Goal: Task Accomplishment & Management: Manage account settings

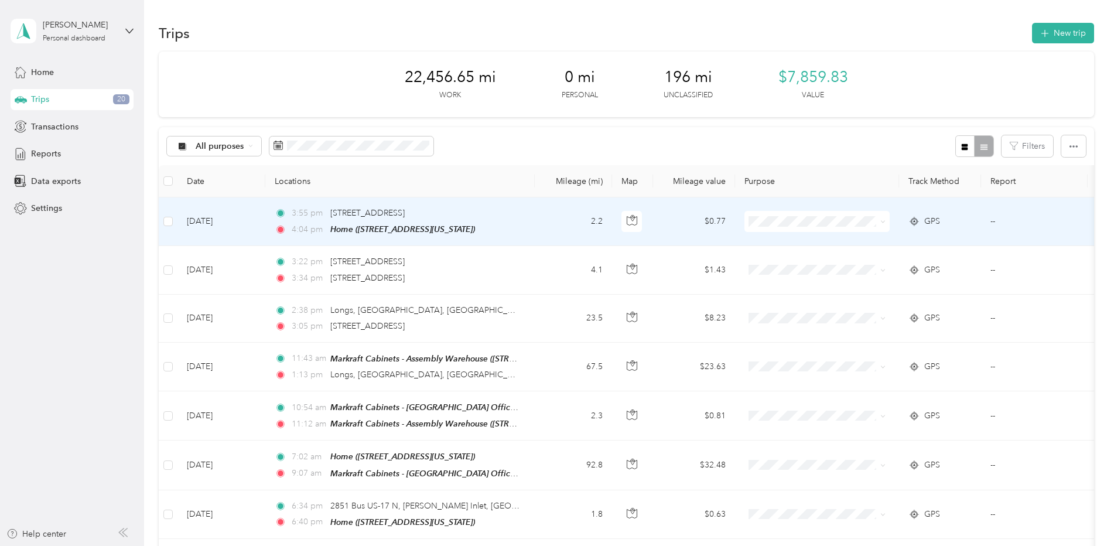
click at [885, 223] on icon at bounding box center [882, 221] width 5 height 5
click at [835, 247] on li "Markraft Cabinets" at bounding box center [816, 243] width 145 height 21
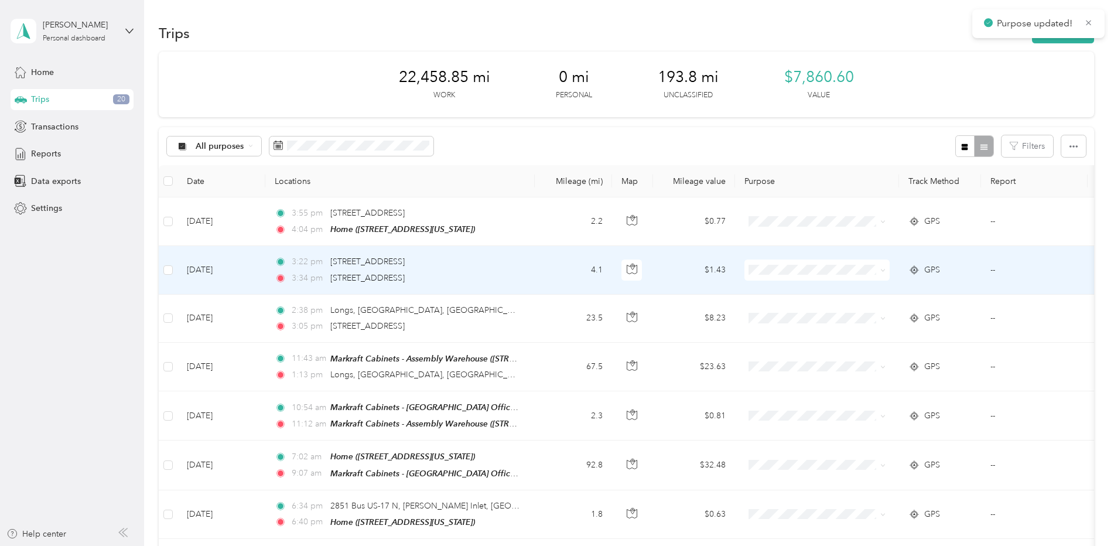
click at [886, 268] on span at bounding box center [816, 269] width 145 height 21
click at [884, 269] on icon at bounding box center [882, 270] width 5 height 5
click at [835, 292] on span "Markraft Cabinets" at bounding box center [827, 291] width 108 height 12
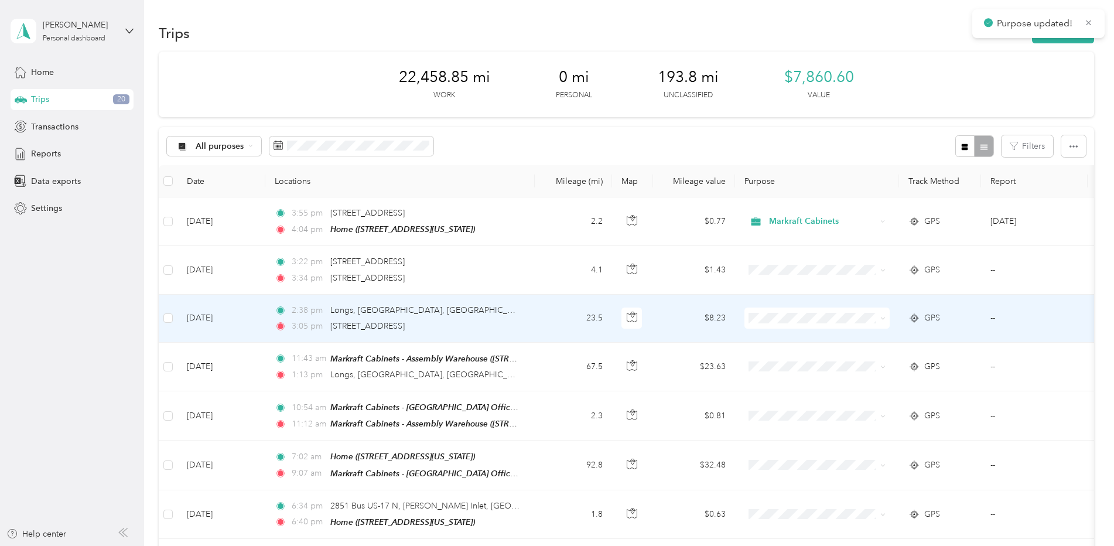
click at [884, 316] on icon at bounding box center [882, 318] width 5 height 5
click at [839, 336] on span "Markraft Cabinets" at bounding box center [827, 339] width 108 height 12
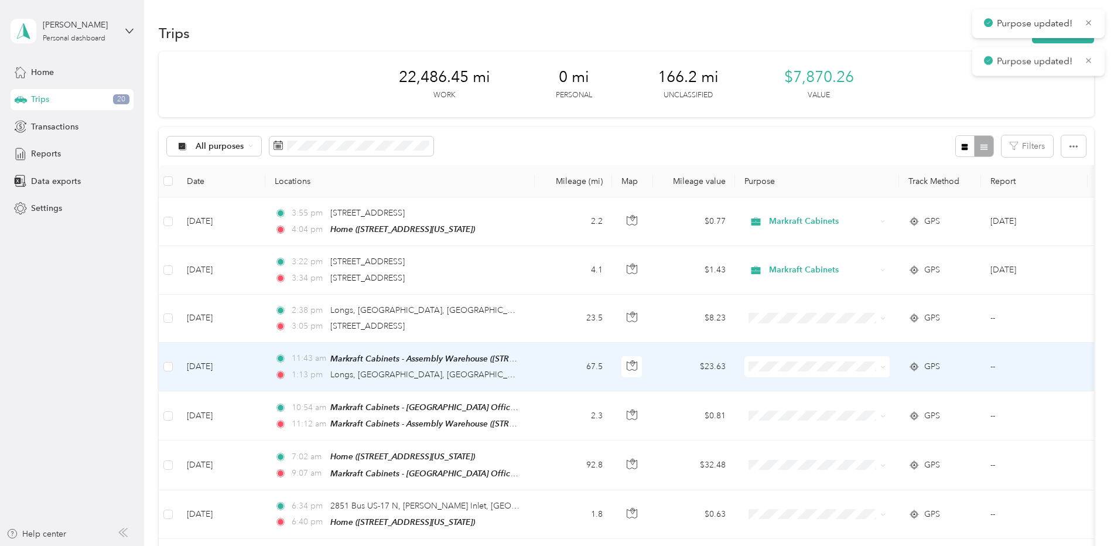
click at [884, 368] on icon at bounding box center [882, 366] width 5 height 5
click at [830, 386] on span "Markraft Cabinets" at bounding box center [827, 387] width 108 height 12
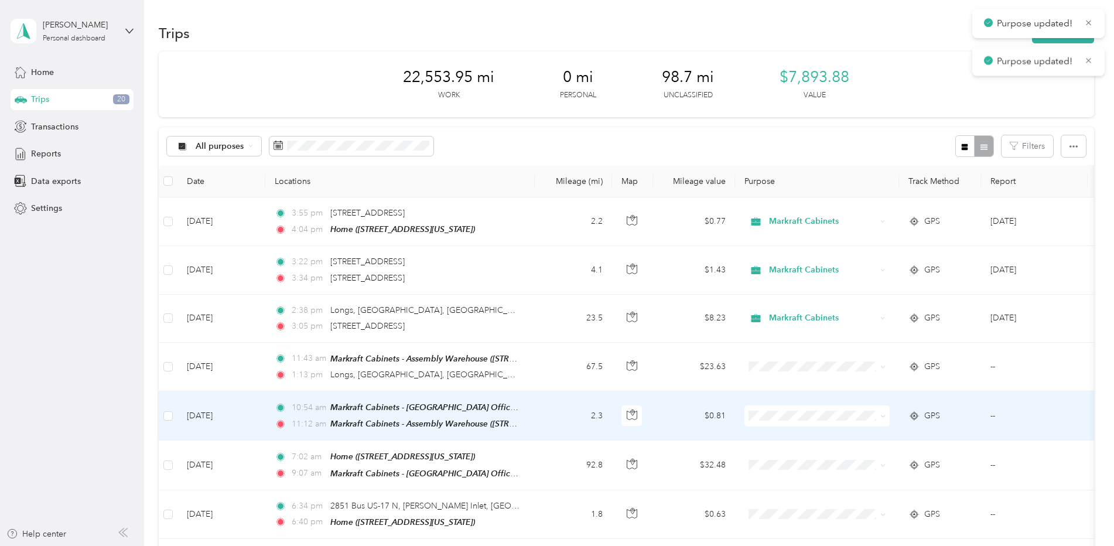
click at [882, 414] on icon at bounding box center [882, 416] width 5 height 5
click at [831, 435] on span "Markraft Cabinets" at bounding box center [827, 435] width 108 height 12
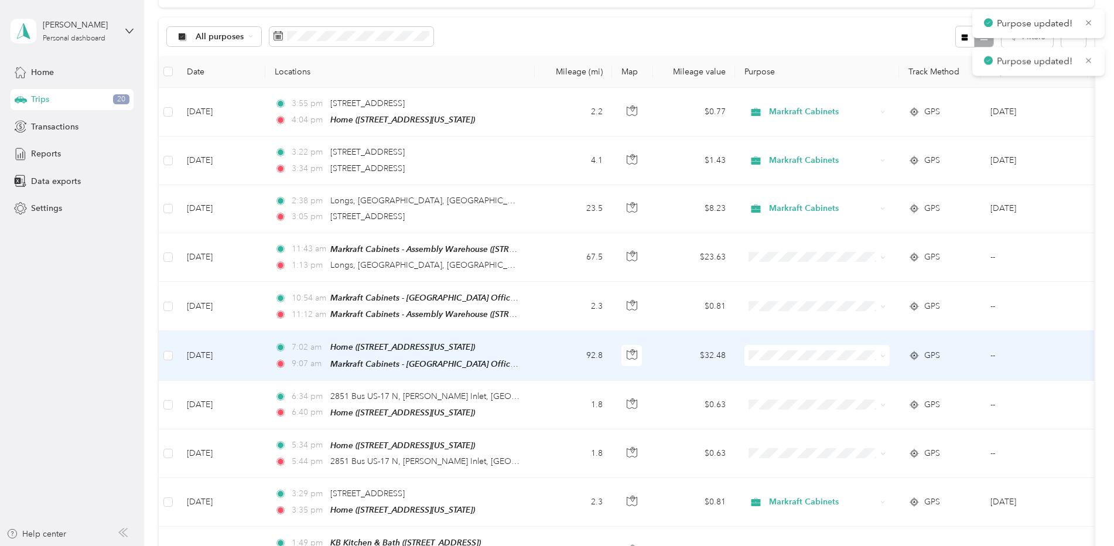
scroll to position [117, 0]
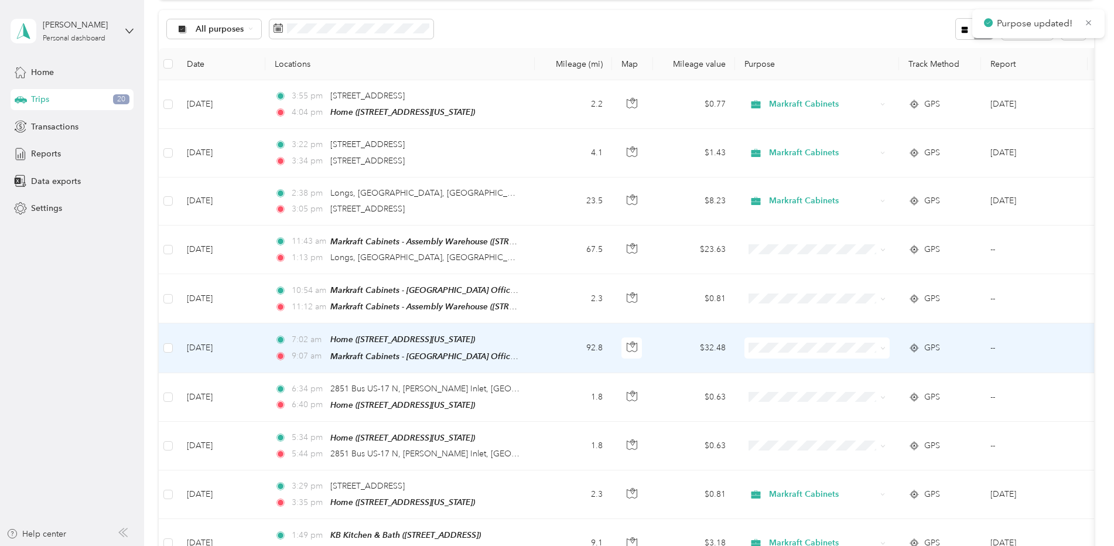
click at [879, 345] on span at bounding box center [880, 347] width 9 height 13
click at [886, 343] on span at bounding box center [816, 347] width 145 height 21
click at [882, 347] on icon at bounding box center [883, 348] width 4 height 2
click at [812, 364] on span "Markraft Cabinets" at bounding box center [827, 367] width 108 height 12
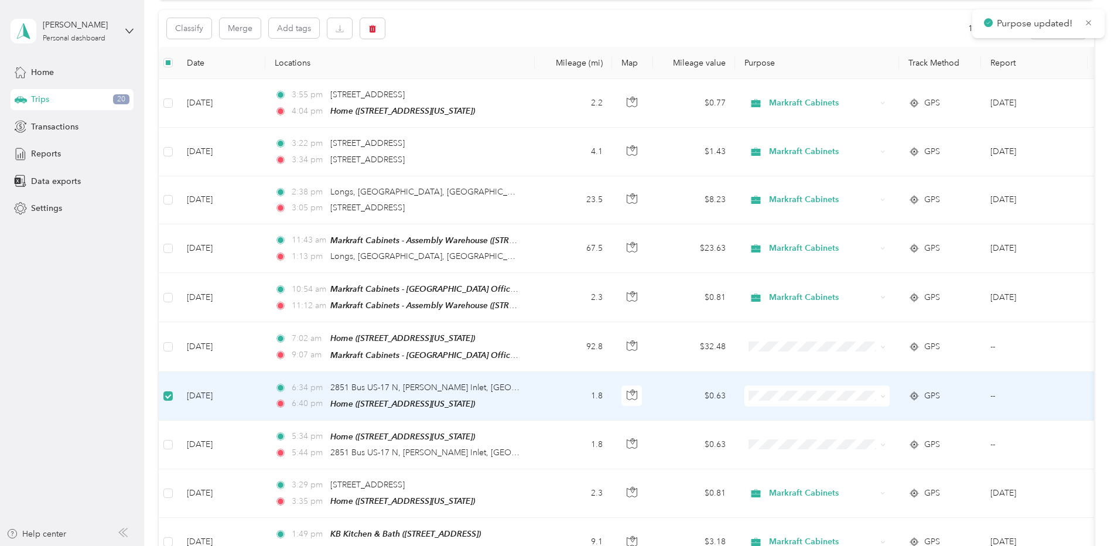
scroll to position [116, 0]
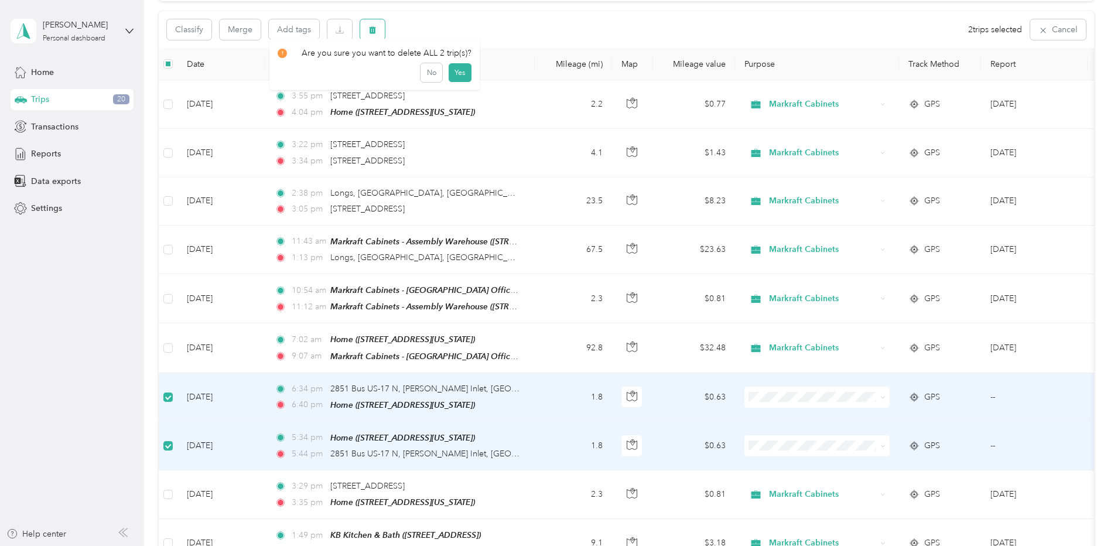
click at [370, 30] on icon "button" at bounding box center [372, 30] width 7 height 8
click at [460, 78] on button "Yes" at bounding box center [459, 78] width 23 height 19
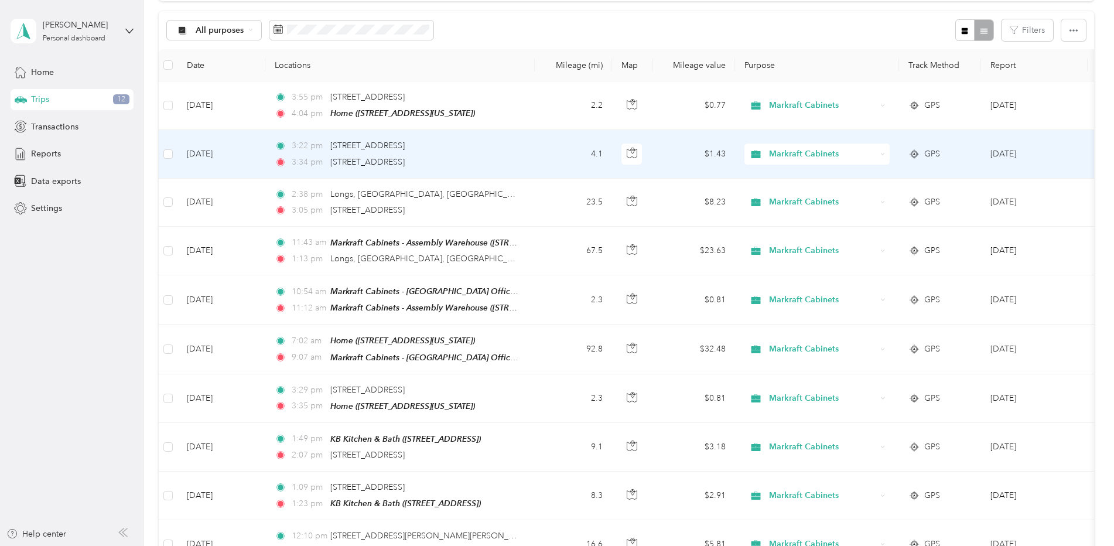
scroll to position [0, 0]
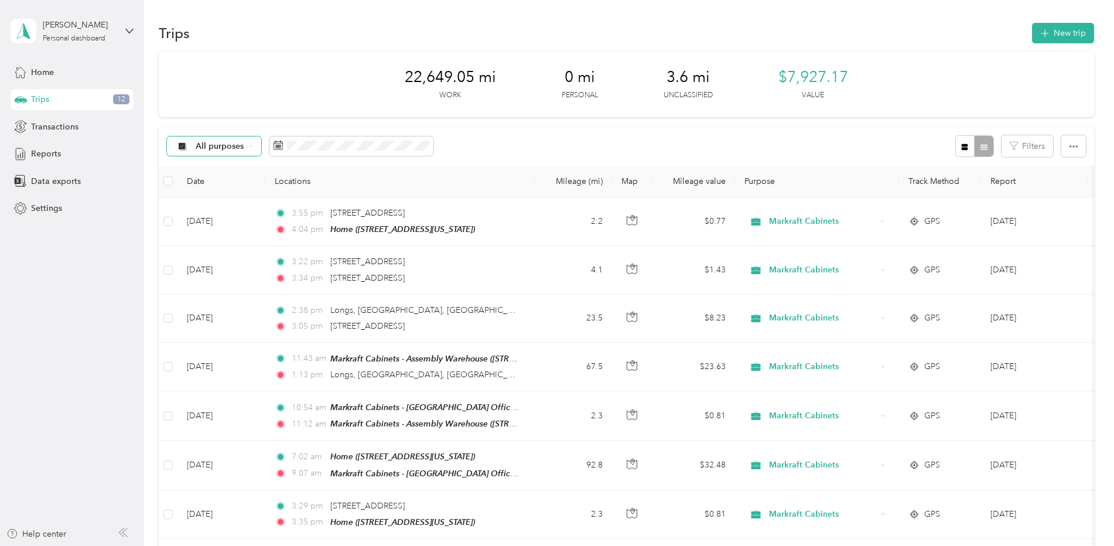
click at [252, 145] on icon at bounding box center [250, 146] width 5 height 5
click at [232, 187] on span "Unclassified" at bounding box center [231, 188] width 70 height 12
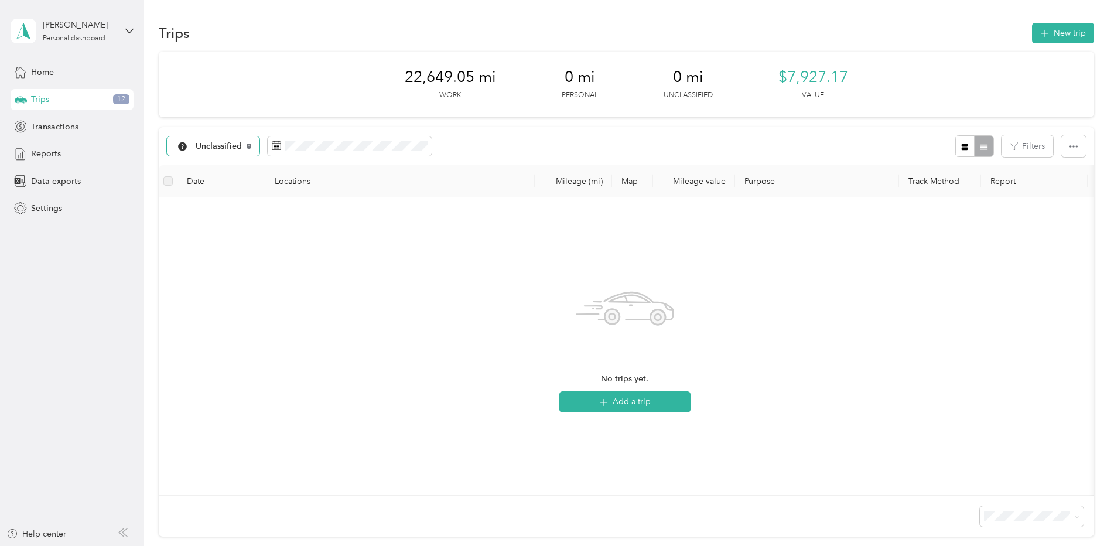
click at [248, 146] on icon at bounding box center [249, 146] width 5 height 5
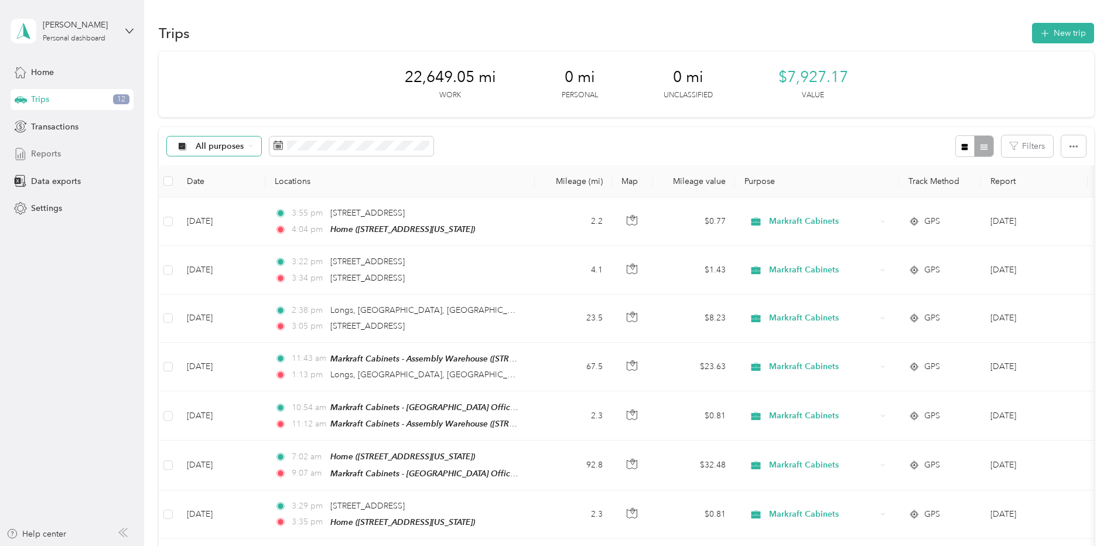
click at [54, 153] on span "Reports" at bounding box center [46, 154] width 30 height 12
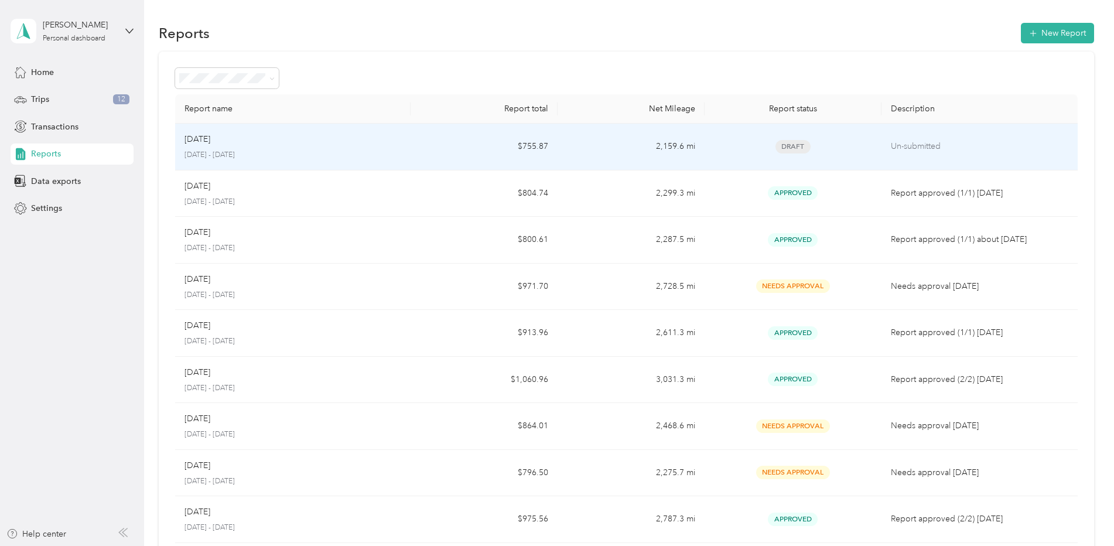
click at [323, 146] on div "Sep [DATE] - [DATE]" at bounding box center [293, 147] width 217 height 28
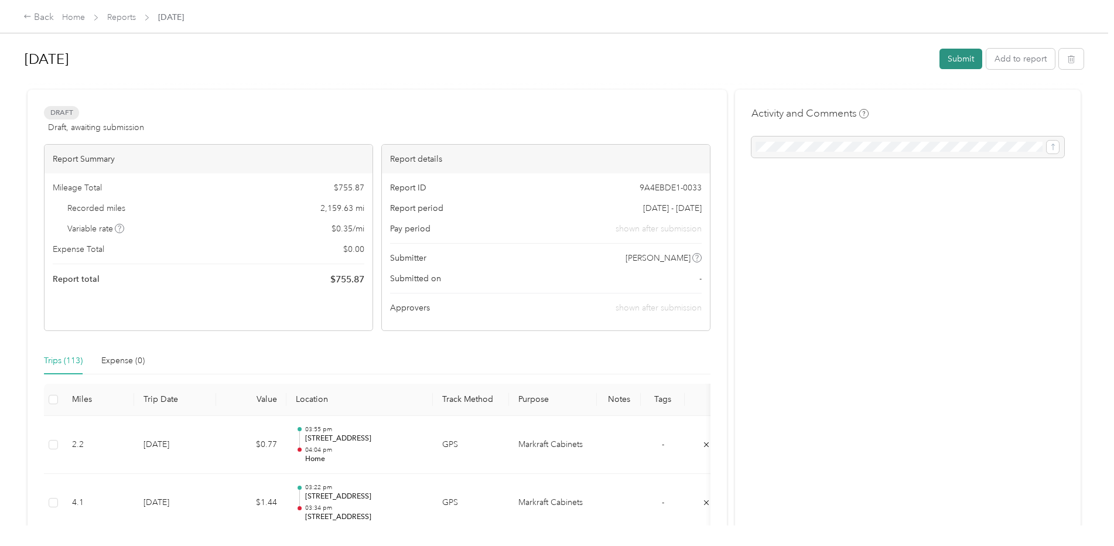
click at [953, 56] on button "Submit" at bounding box center [961, 59] width 43 height 21
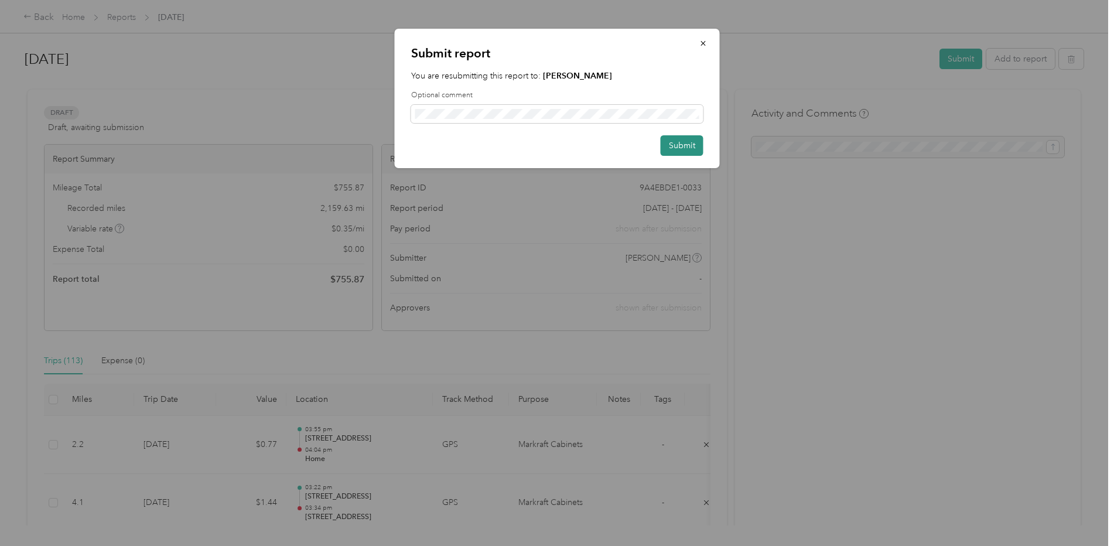
click at [684, 146] on button "Submit" at bounding box center [682, 145] width 43 height 21
